Goal: Information Seeking & Learning: Learn about a topic

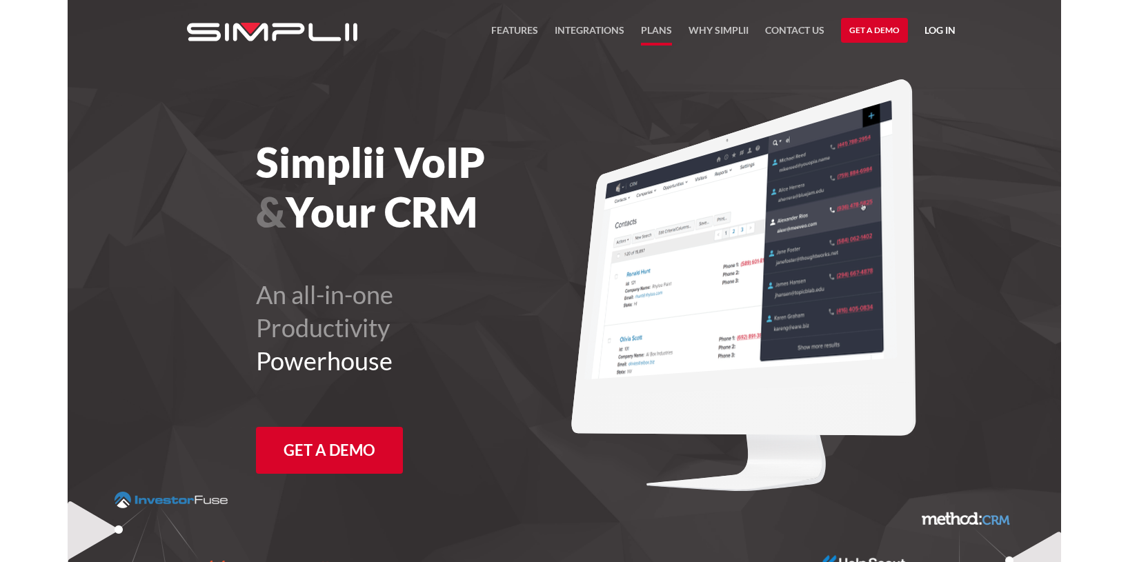
click at [651, 30] on link "Plans" at bounding box center [656, 33] width 31 height 23
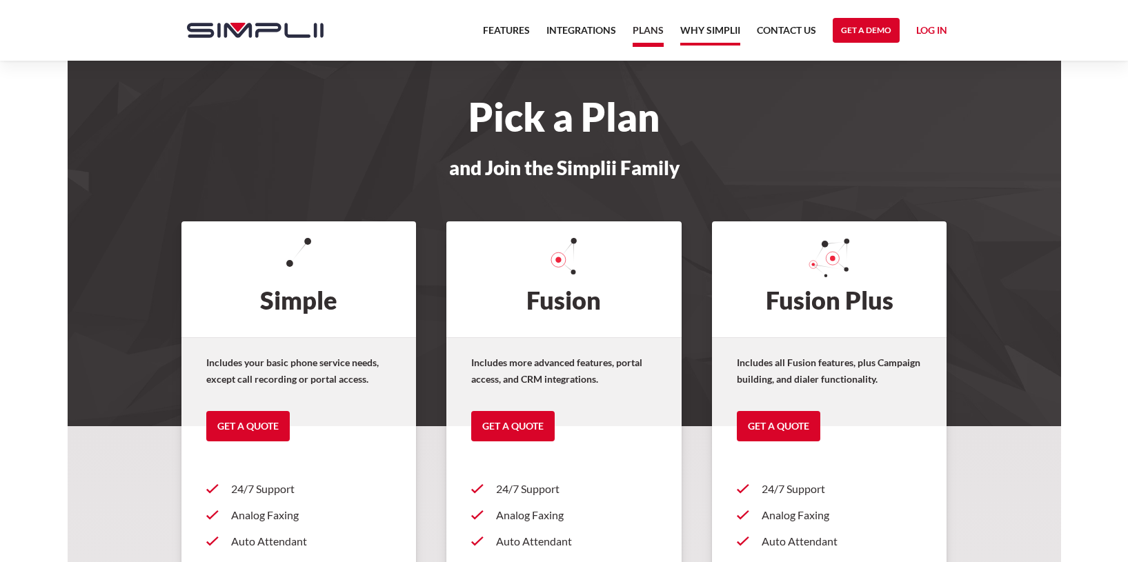
click at [708, 31] on link "Why Simplii" at bounding box center [710, 33] width 60 height 23
